Goal: Contribute content

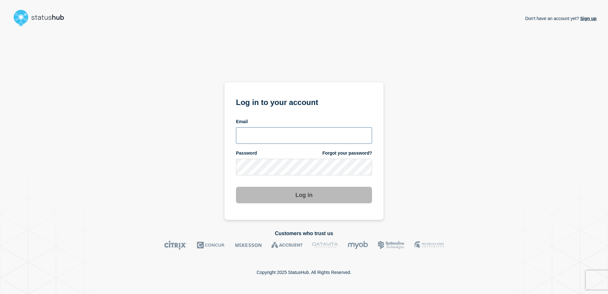
type input "tracey.taylor@surrey.ac.uk"
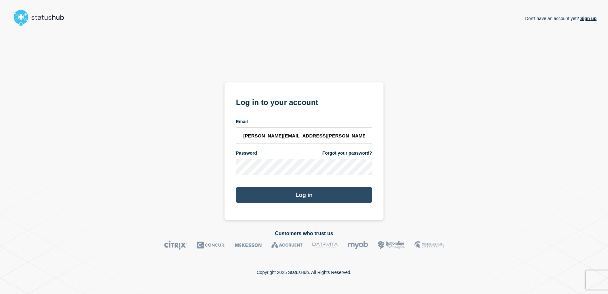
click at [313, 180] on button "Log in" at bounding box center [304, 195] width 136 height 17
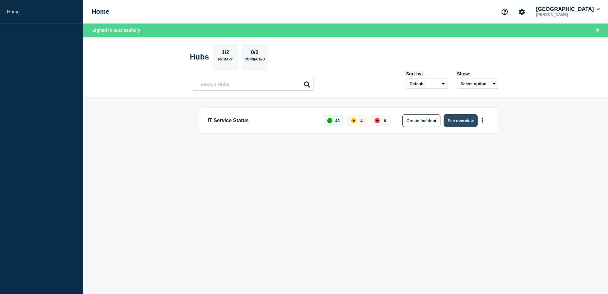
click at [462, 121] on button "See overview" at bounding box center [461, 120] width 34 height 13
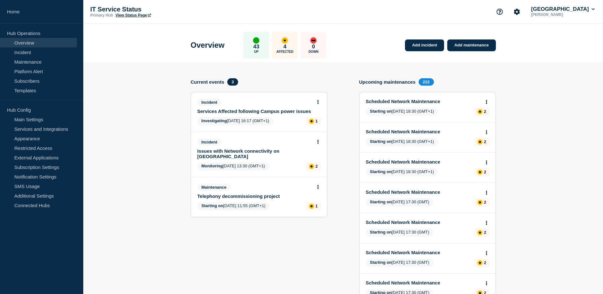
click at [247, 113] on link "Services Affected following Campus power issues" at bounding box center [255, 110] width 115 height 5
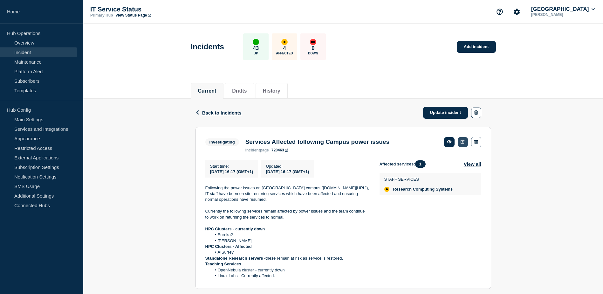
click at [463, 138] on body "Home Hub Operations Overview Incident Maintenance Platform Alert Subscribers Te…" at bounding box center [301, 147] width 603 height 294
click at [464, 141] on icon at bounding box center [463, 142] width 5 height 4
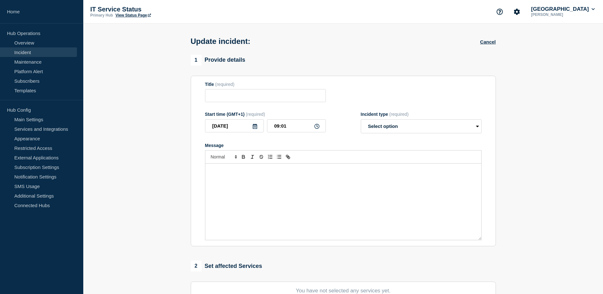
type input "Services Affected following Campus power issues"
type input "[DATE]"
type input "16:17"
select select "investigating"
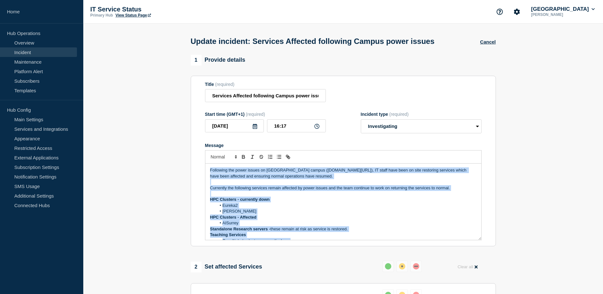
scroll to position [13, 0]
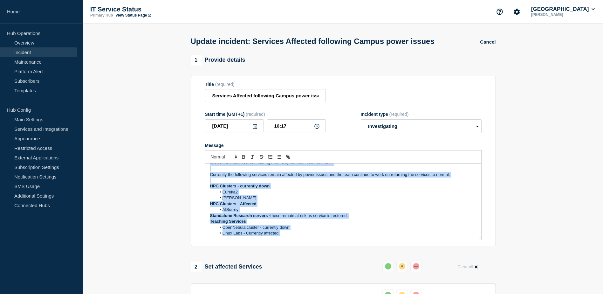
drag, startPoint x: 210, startPoint y: 170, endPoint x: 376, endPoint y: 250, distance: 184.9
click at [376, 250] on div "1 Provide details Title (required) Services Affected following Campus power iss…" at bounding box center [343, 254] width 313 height 398
copy div "Following the power issues on [GEOGRAPHIC_DATA] campus ([DOMAIN_NAME][URL]), IT…"
click at [492, 42] on button "Cancel" at bounding box center [488, 41] width 16 height 5
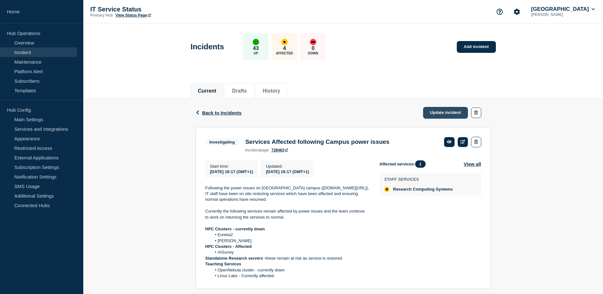
click at [453, 111] on link "Update incident" at bounding box center [445, 113] width 45 height 12
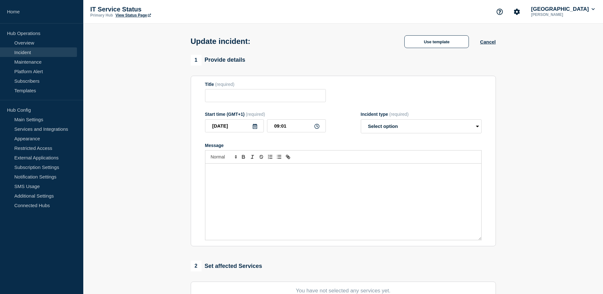
type input "Services Affected following Campus power issues"
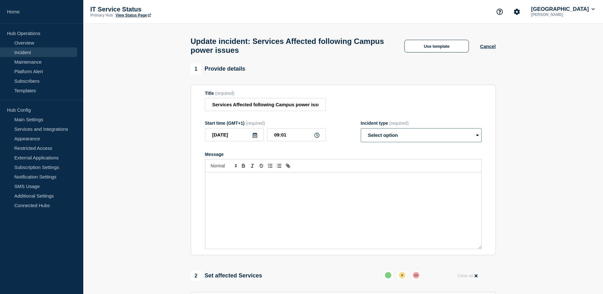
click at [476, 135] on select "Select option Investigating Identified Monitoring Resolved" at bounding box center [421, 135] width 121 height 14
select select "investigating"
click at [361, 131] on select "Select option Investigating Identified Monitoring Resolved" at bounding box center [421, 135] width 121 height 14
click at [439, 182] on p "Message" at bounding box center [343, 179] width 267 height 6
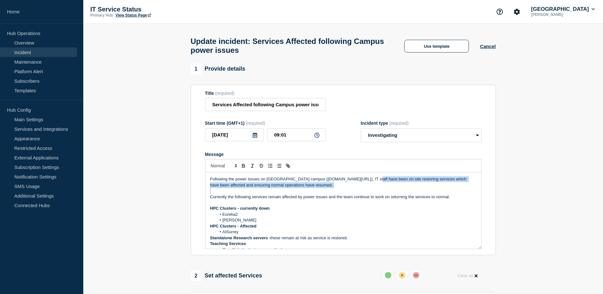
drag, startPoint x: 359, startPoint y: 181, endPoint x: 428, endPoint y: 191, distance: 70.4
click at [425, 192] on div "Following the power issues on [GEOGRAPHIC_DATA] campus ([DOMAIN_NAME][URL]), IT…" at bounding box center [343, 210] width 276 height 76
click at [429, 191] on p "Message" at bounding box center [343, 191] width 267 height 6
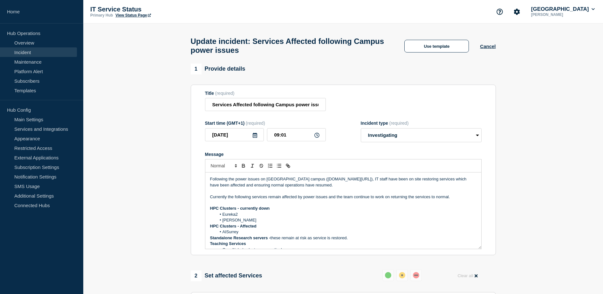
click at [359, 181] on p "Following the power issues on [GEOGRAPHIC_DATA] campus ([DOMAIN_NAME][URL]), IT…" at bounding box center [343, 182] width 267 height 12
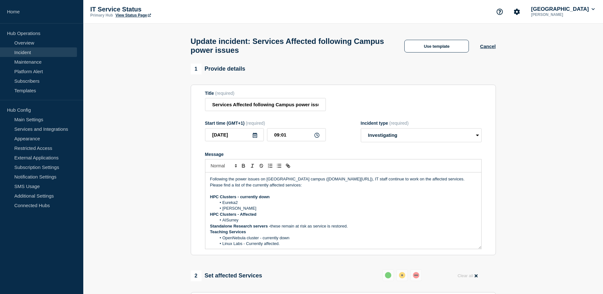
scroll to position [8, 0]
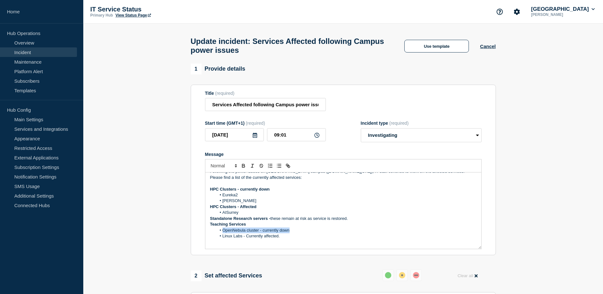
drag, startPoint x: 295, startPoint y: 233, endPoint x: 218, endPoint y: 233, distance: 76.6
click at [218, 233] on li "OpenNebula cluster - currently down" at bounding box center [346, 230] width 260 height 6
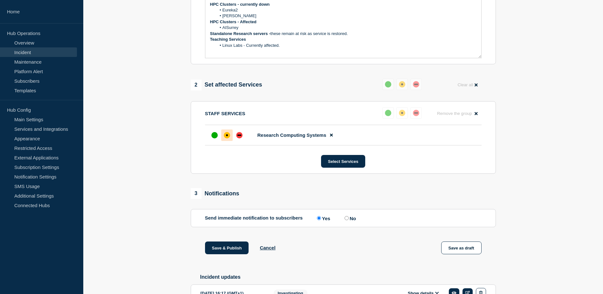
scroll to position [223, 0]
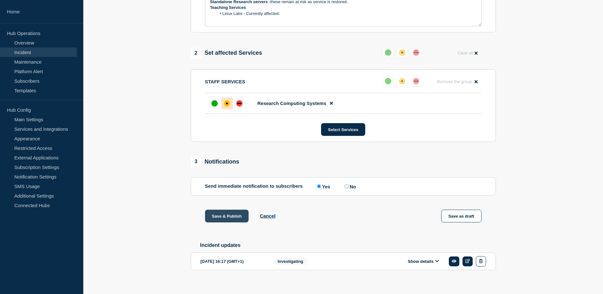
click at [227, 220] on button "Save & Publish" at bounding box center [227, 216] width 44 height 13
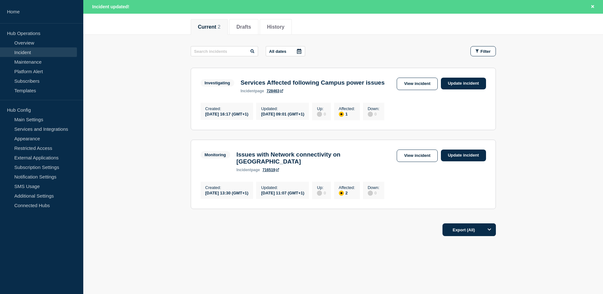
scroll to position [92, 0]
